Goal: Task Accomplishment & Management: Use online tool/utility

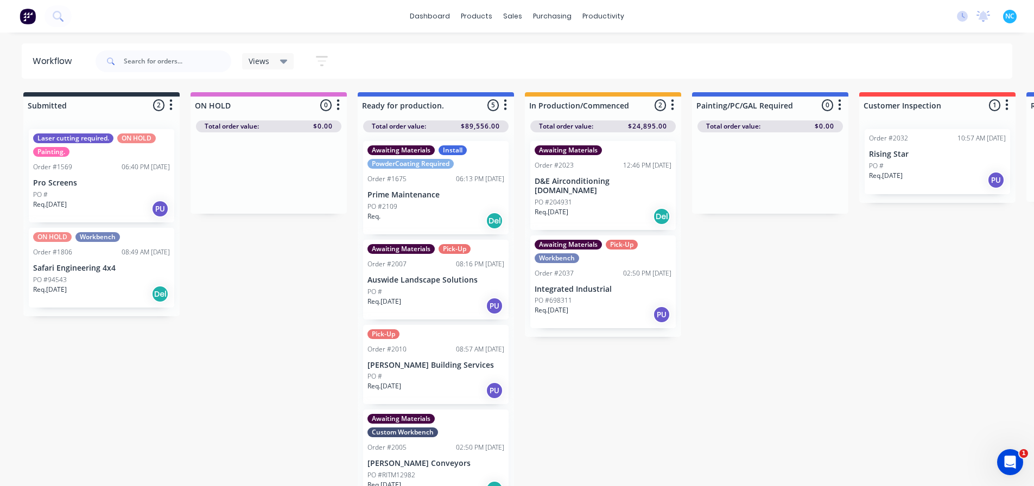
click at [620, 307] on div "Req. [DATE] PU" at bounding box center [602, 314] width 137 height 18
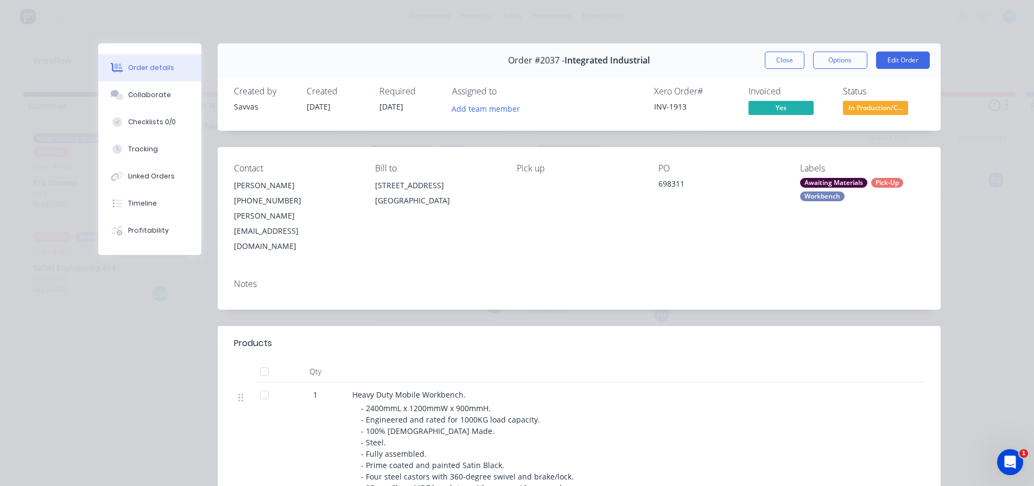
click at [760, 389] on div "Heavy Duty Mobile Workbench." at bounding box center [564, 394] width 425 height 11
click at [779, 51] on div "Order #2037 - Integrated Industrial Close Options Edit Order" at bounding box center [579, 60] width 723 height 34
click at [779, 58] on button "Close" at bounding box center [785, 60] width 40 height 17
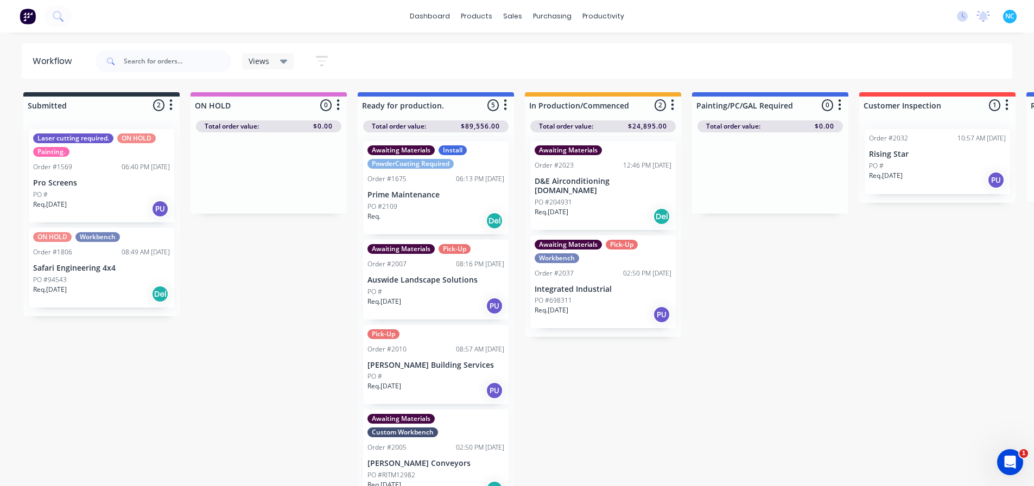
click at [518, 484] on div "Submitted 2 Sort By Created date Required date Order number Customer name Most …" at bounding box center [975, 290] width 1967 height 396
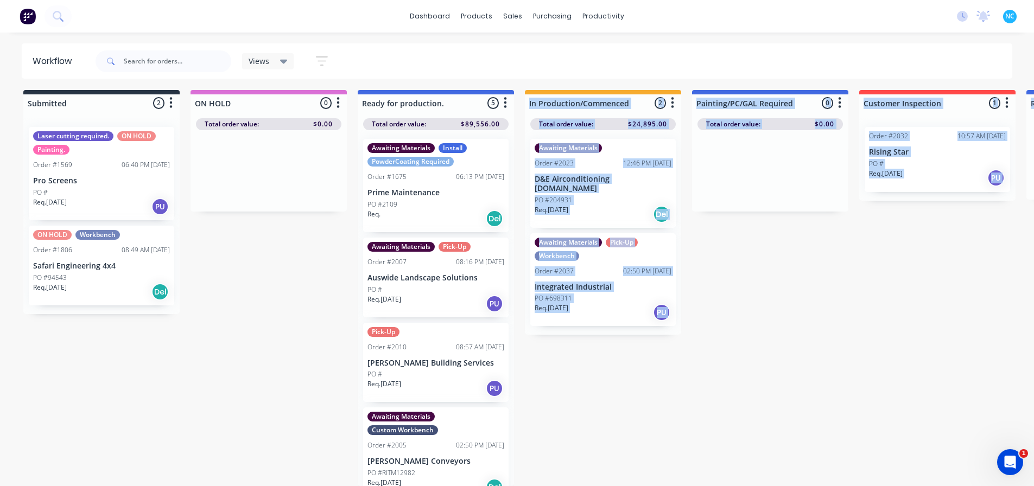
drag, startPoint x: 519, startPoint y: 485, endPoint x: 565, endPoint y: 498, distance: 47.4
click at [565, 419] on html "dashboard products sales purchasing productivity dashboard products Product Cat…" at bounding box center [517, 208] width 1034 height 421
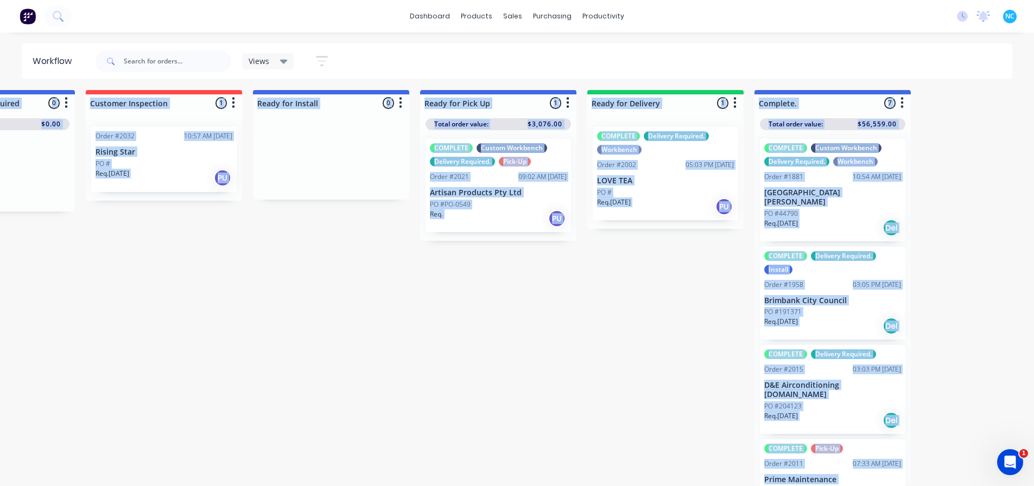
scroll to position [10, 790]
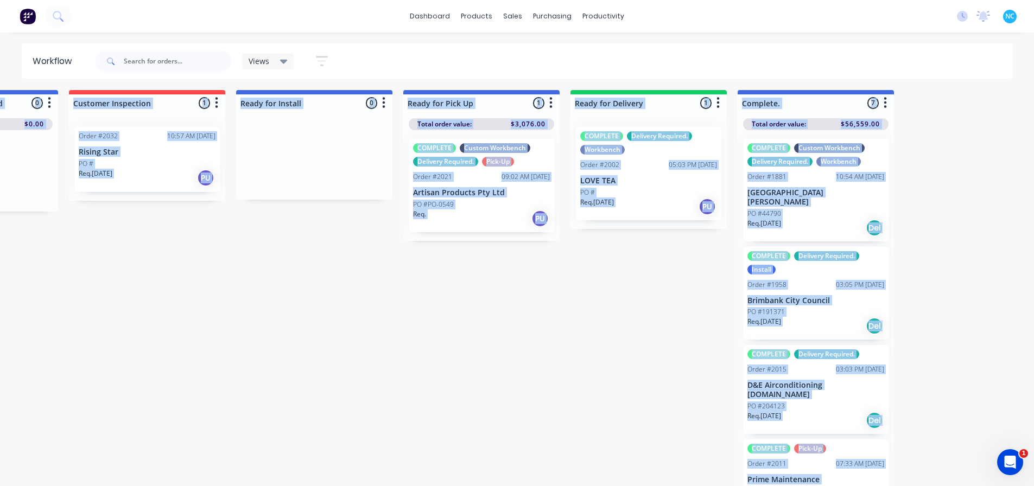
click at [569, 378] on div "Submitted 2 Sort By Created date Required date Order number Customer name Most …" at bounding box center [185, 288] width 1967 height 396
click at [503, 345] on div "Submitted 2 Sort By Created date Required date Order number Customer name Most …" at bounding box center [185, 288] width 1967 height 396
click at [504, 341] on div "Submitted 2 Sort By Created date Required date Order number Customer name Most …" at bounding box center [185, 288] width 1967 height 396
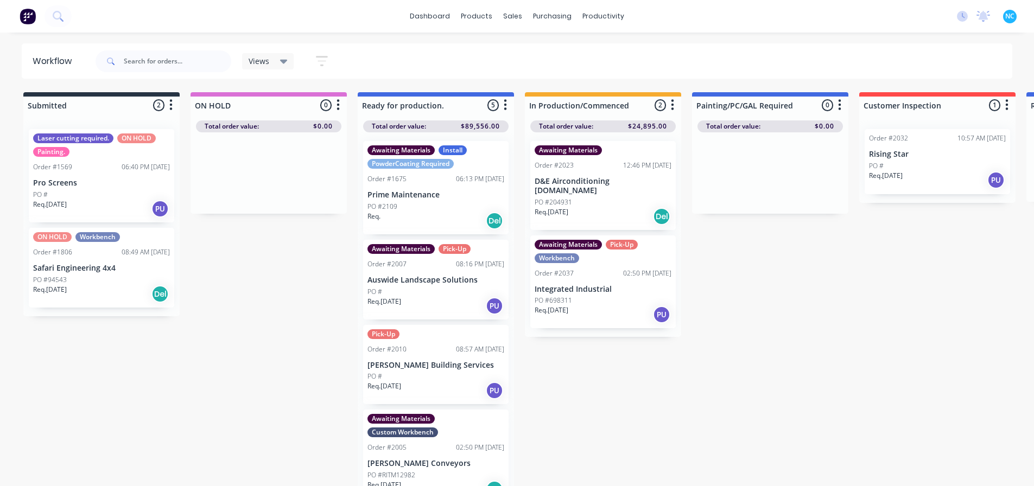
drag, startPoint x: 523, startPoint y: 485, endPoint x: 530, endPoint y: 483, distance: 7.2
click at [530, 483] on div "Submitted 2 Sort By Created date Required date Order number Customer name Most …" at bounding box center [975, 290] width 1967 height 396
